Goal: Task Accomplishment & Management: Complete application form

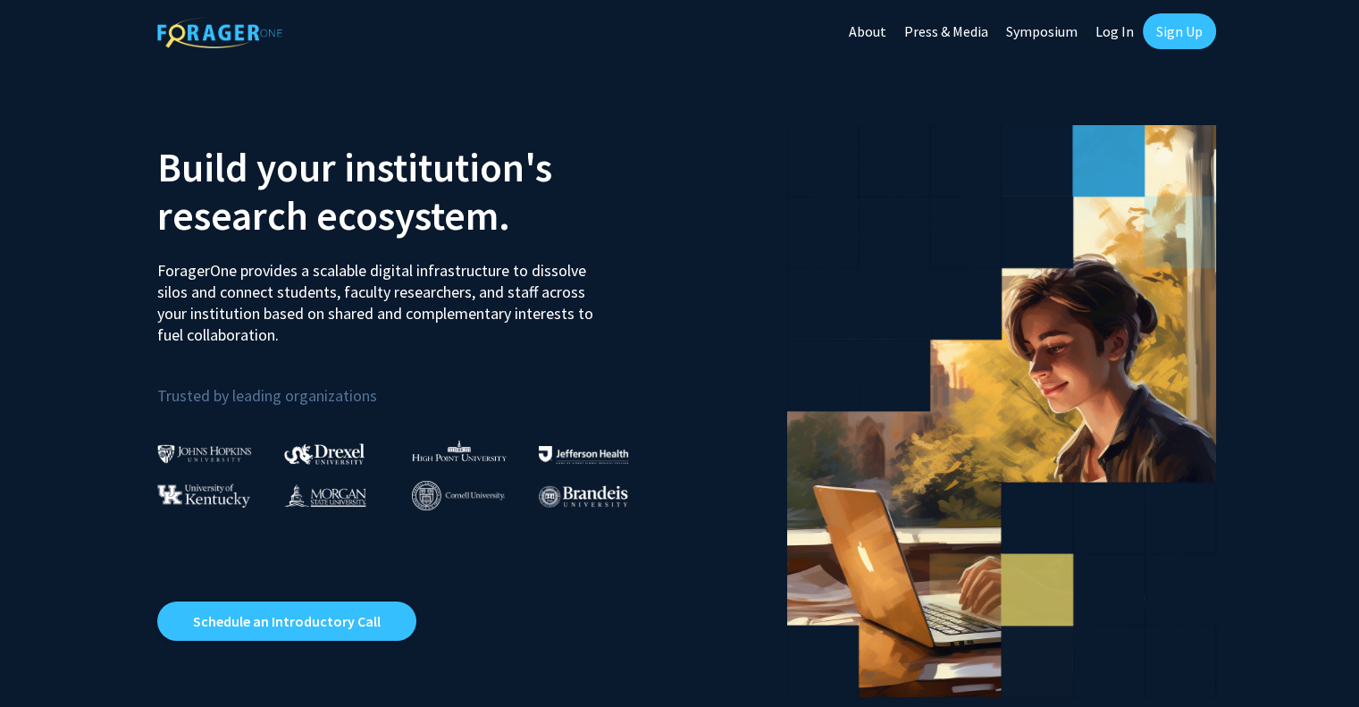
click at [1115, 25] on link "Log In" at bounding box center [1114, 31] width 56 height 63
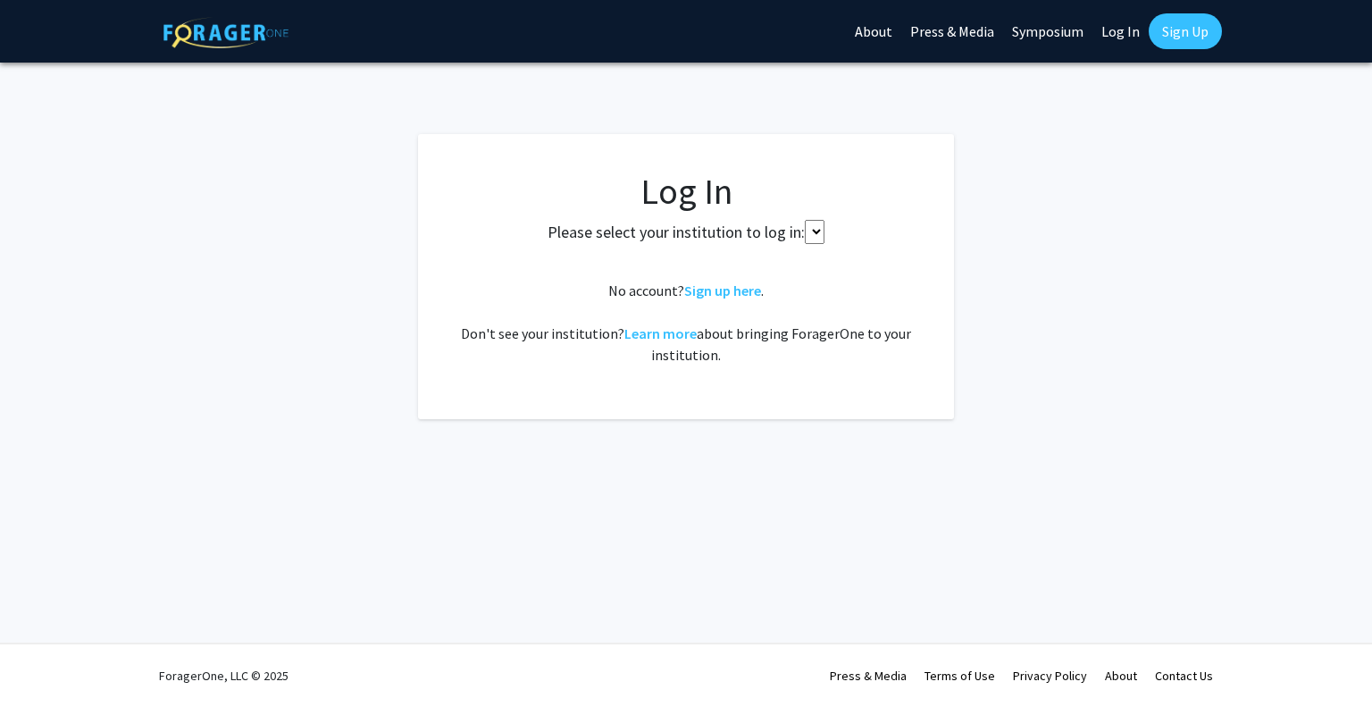
select select
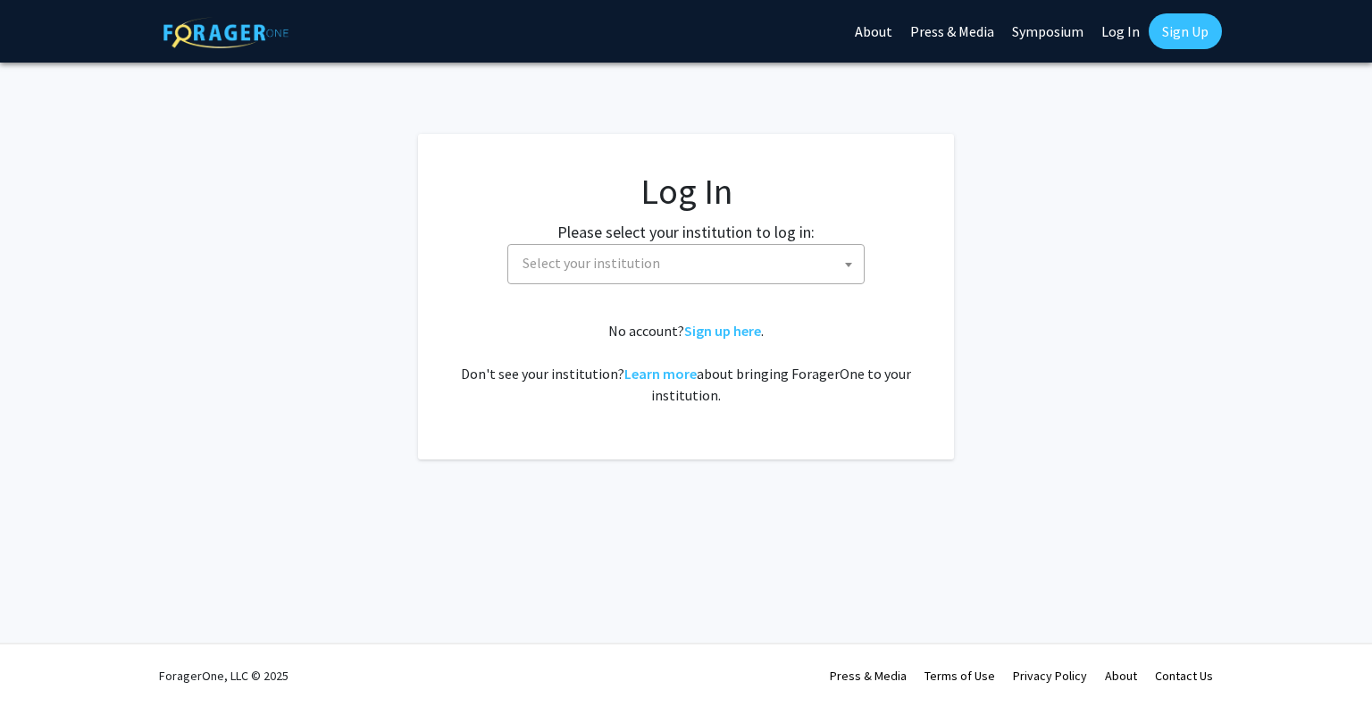
click at [772, 264] on span "Select your institution" at bounding box center [689, 263] width 348 height 37
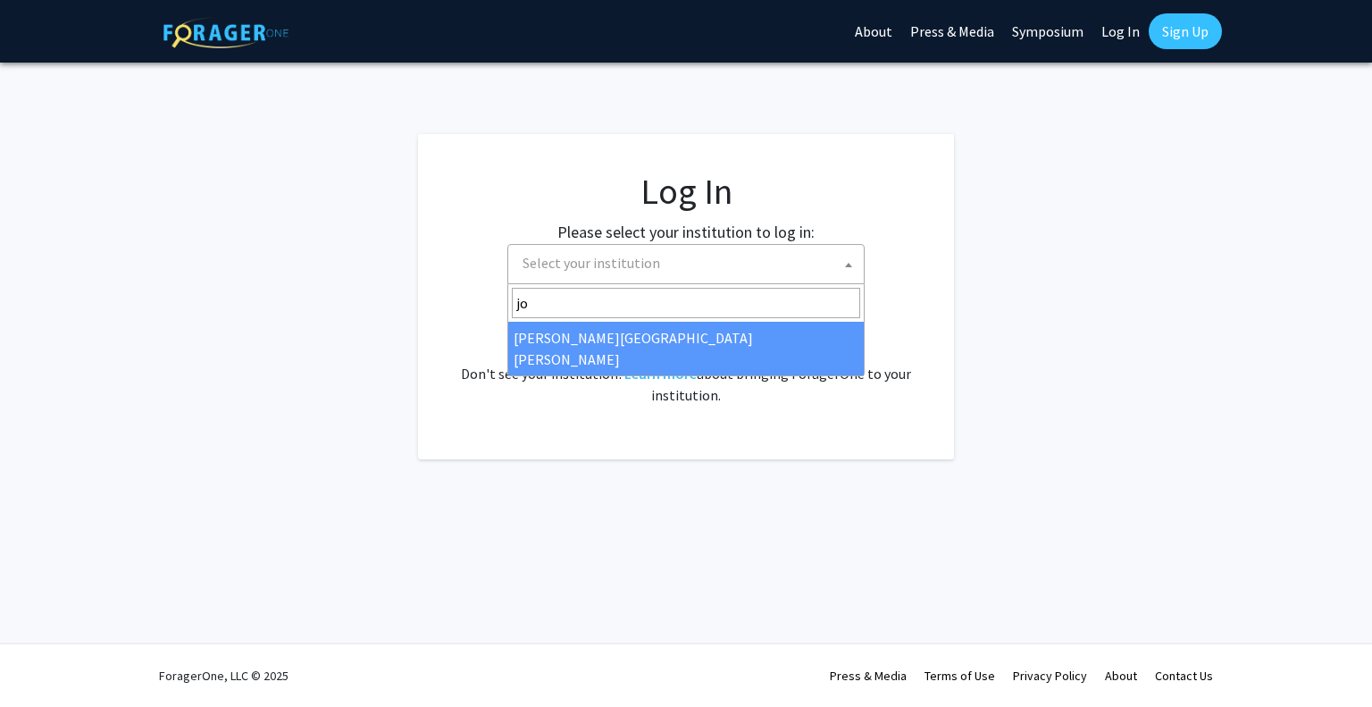
type input "jo"
select select "1"
